Goal: Find specific page/section: Find specific page/section

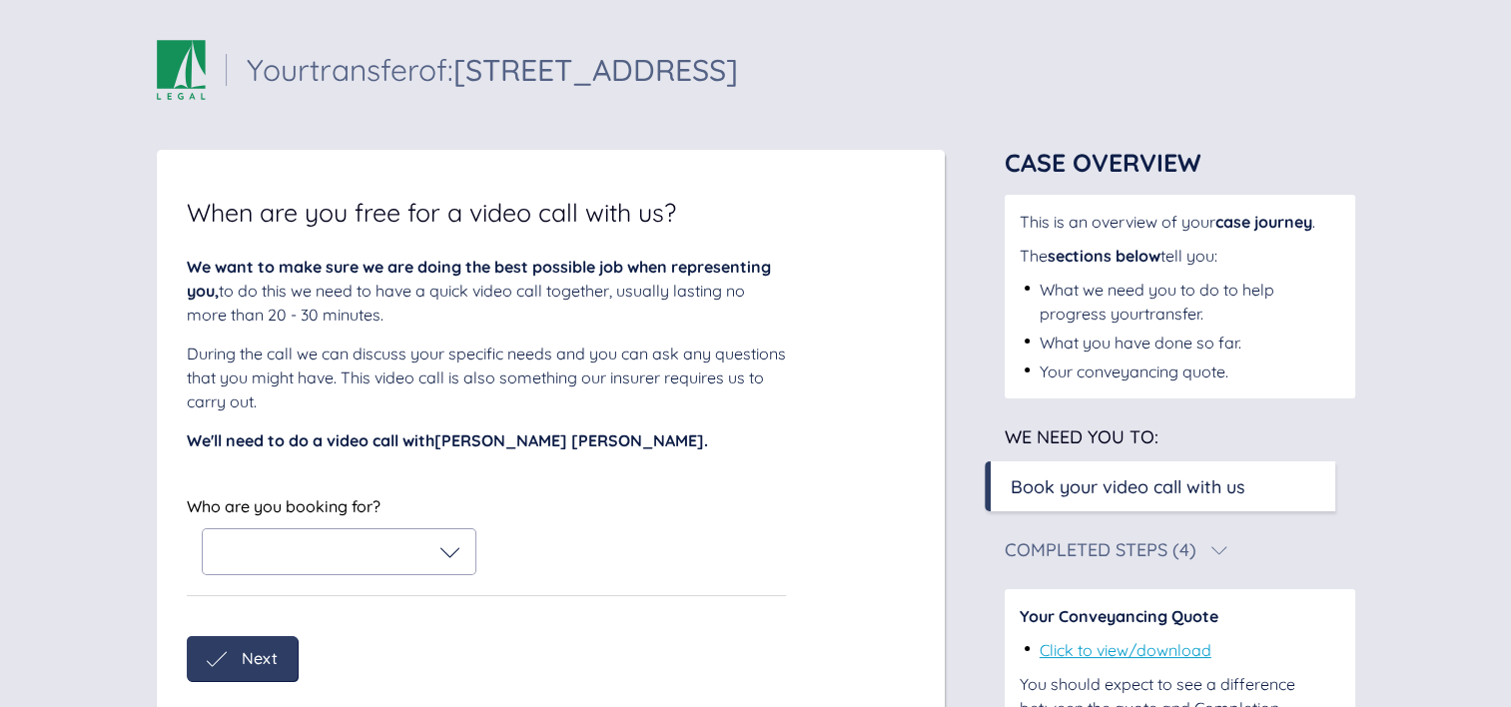
scroll to position [126, 0]
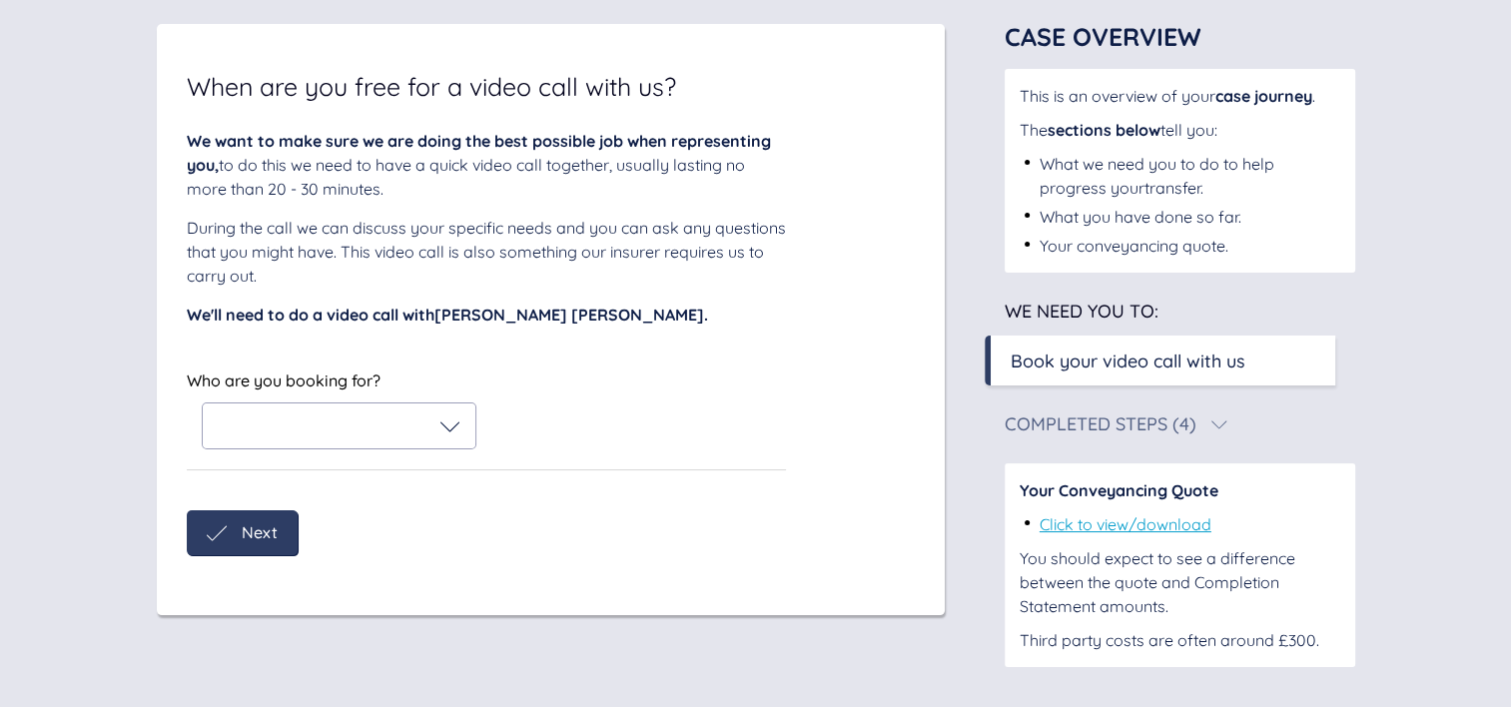
click at [445, 419] on icon at bounding box center [451, 427] width 20 height 20
click at [545, 387] on div "Who are you booking for? Joanna Michelle Gibbs" at bounding box center [486, 408] width 599 height 83
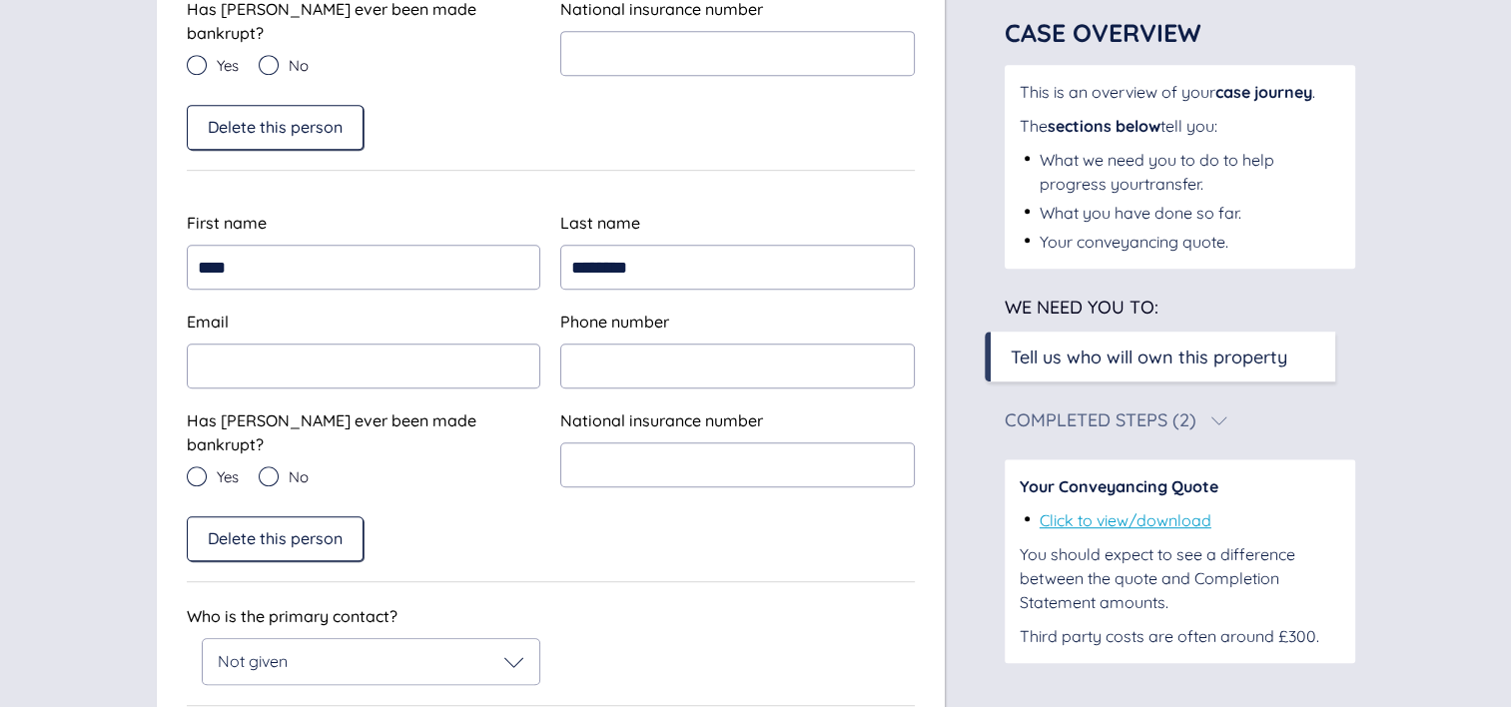
scroll to position [1050, 0]
